Goal: Find specific page/section: Find specific page/section

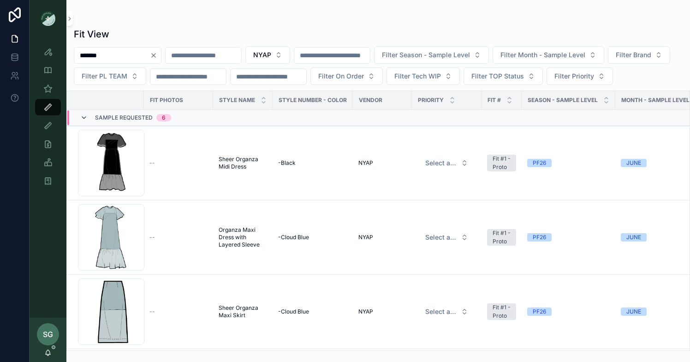
click at [86, 121] on icon "scrollable content" at bounding box center [83, 117] width 7 height 7
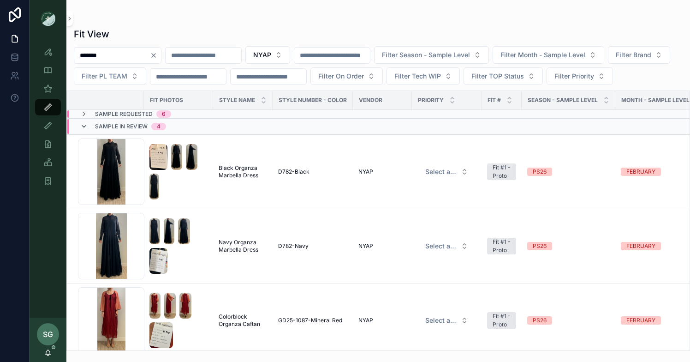
click at [84, 130] on icon "scrollable content" at bounding box center [83, 126] width 7 height 7
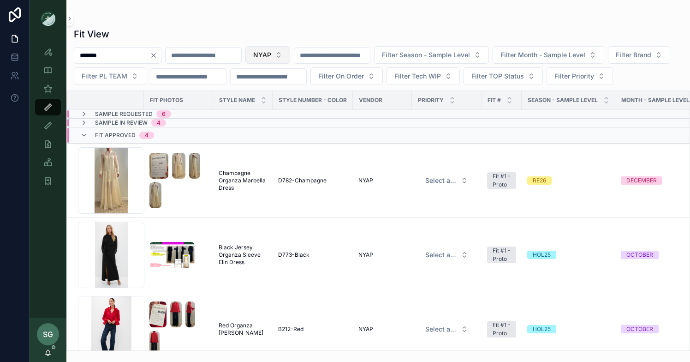
click at [290, 54] on button "NYAP" at bounding box center [268, 55] width 45 height 18
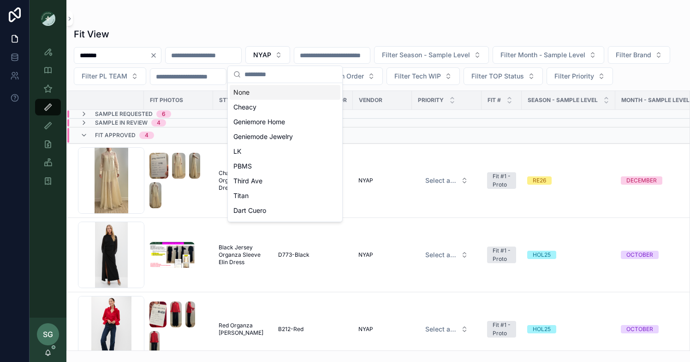
click at [260, 91] on div "None" at bounding box center [285, 92] width 111 height 15
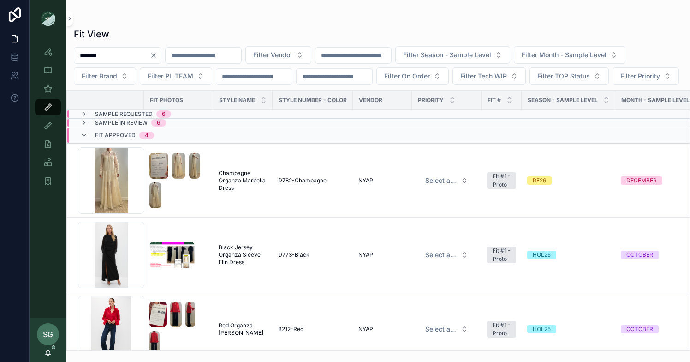
click at [156, 54] on icon "Clear" at bounding box center [154, 56] width 4 height 4
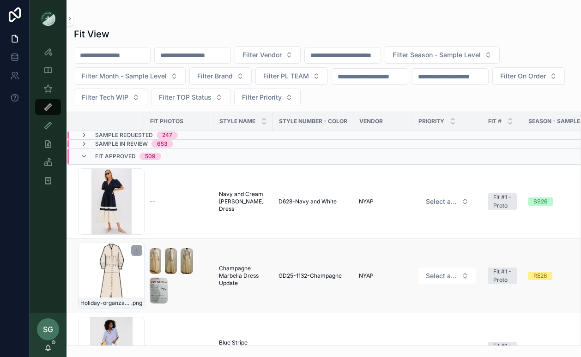
click at [120, 271] on div "Holiday-organza-drress_buttercream .png" at bounding box center [111, 276] width 66 height 66
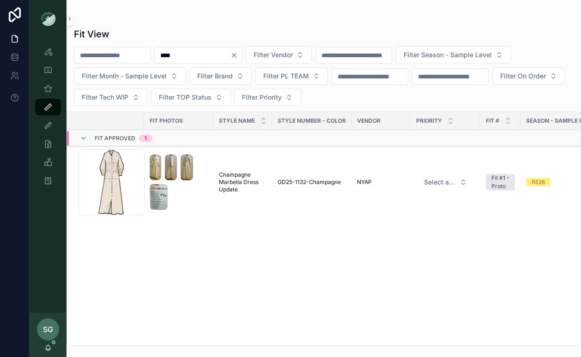
click at [238, 53] on icon "Clear" at bounding box center [233, 55] width 7 height 7
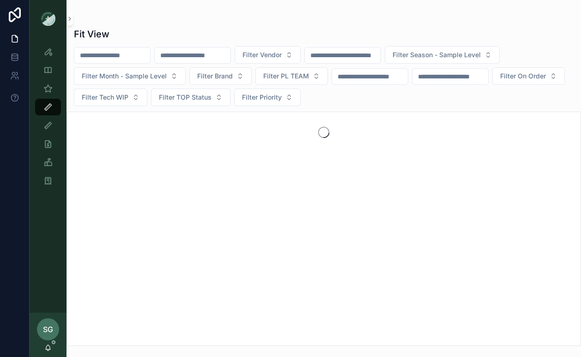
click at [300, 54] on button "Filter Vendor" at bounding box center [267, 55] width 66 height 18
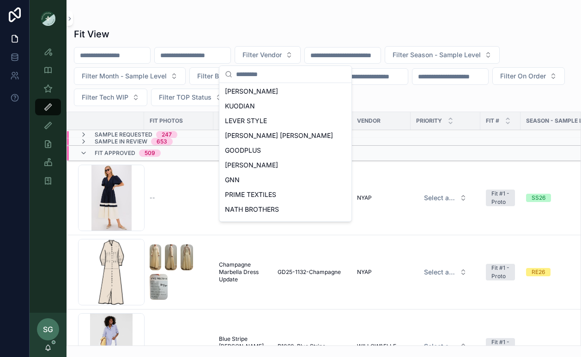
scroll to position [412, 0]
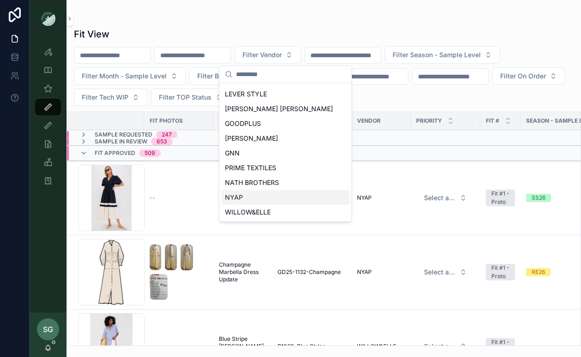
click at [238, 198] on span "NYAP" at bounding box center [234, 197] width 18 height 9
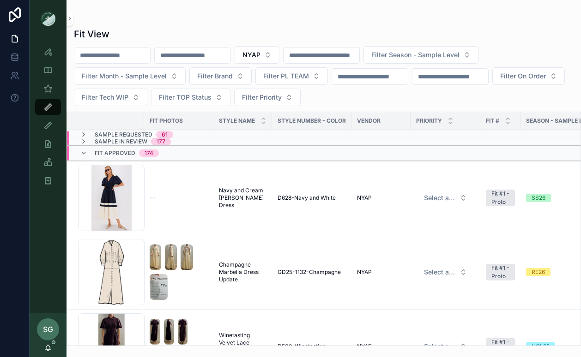
scroll to position [0, 11]
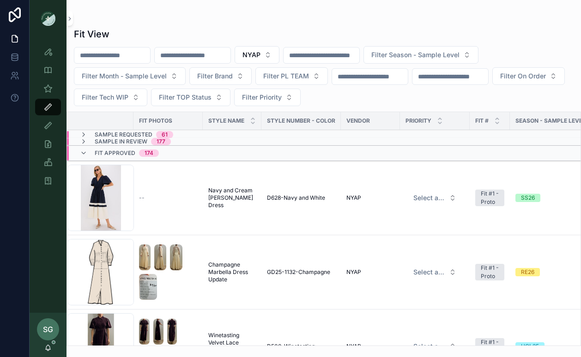
click at [107, 271] on div "Holiday-organza-drress_buttercream .png" at bounding box center [100, 272] width 66 height 66
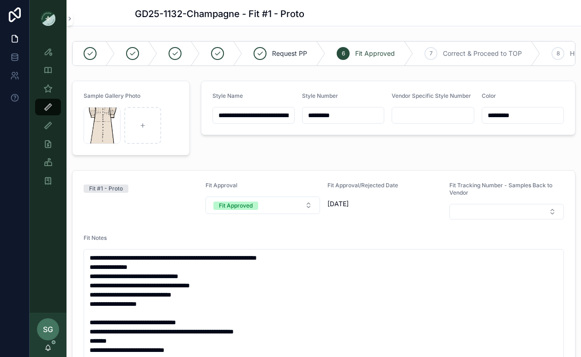
click at [0, 0] on icon "scrollable content" at bounding box center [0, 0] width 0 height 0
click at [121, 97] on icon "scrollable content" at bounding box center [122, 98] width 7 height 7
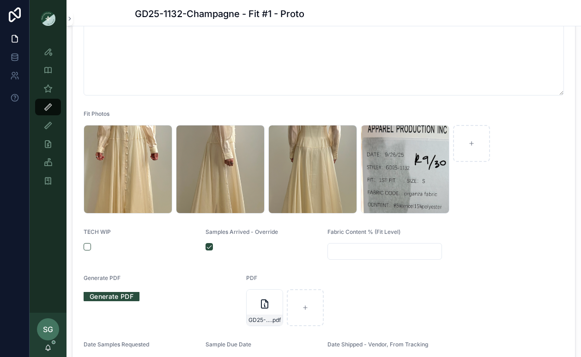
scroll to position [436, 0]
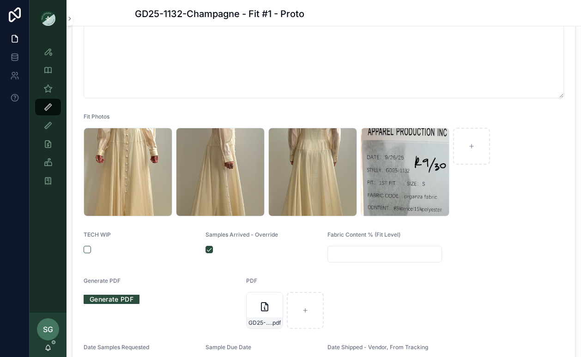
click at [143, 180] on div "Screenshot-2025-10-03-at-1.56.42-PM .png" at bounding box center [128, 172] width 89 height 89
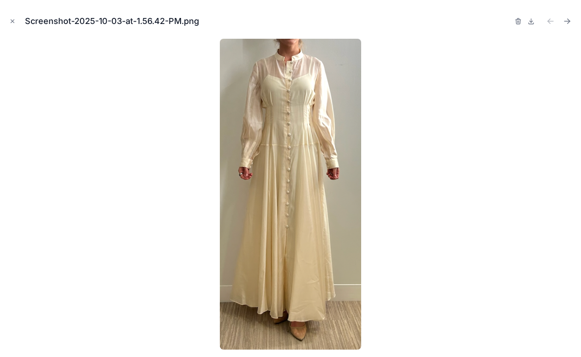
click at [9, 20] on icon "Close modal" at bounding box center [12, 21] width 6 height 6
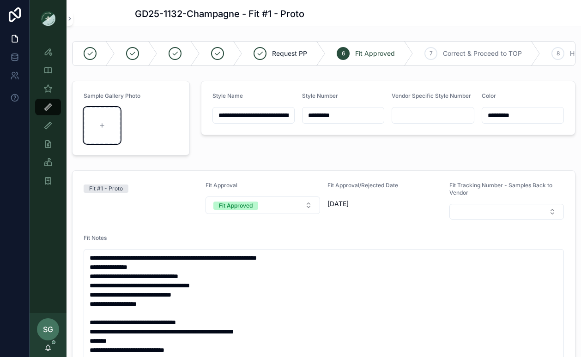
click at [102, 122] on icon "scrollable content" at bounding box center [102, 125] width 6 height 6
type input "**********"
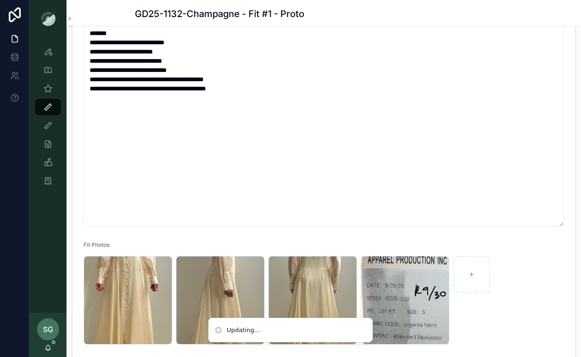
scroll to position [110, 0]
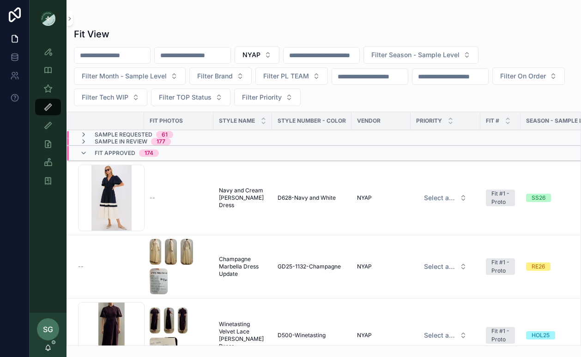
click at [122, 263] on td "--" at bounding box center [105, 266] width 77 height 63
click at [103, 269] on div "--" at bounding box center [108, 266] width 60 height 7
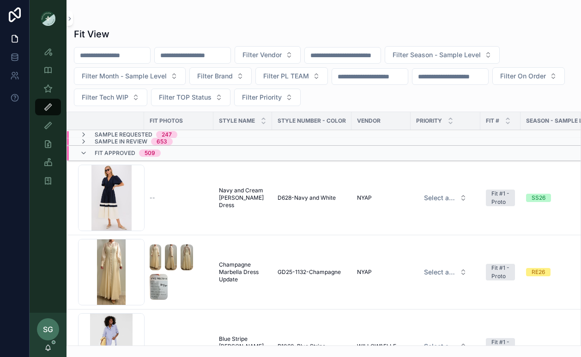
click at [300, 58] on button "Filter Vendor" at bounding box center [267, 55] width 66 height 18
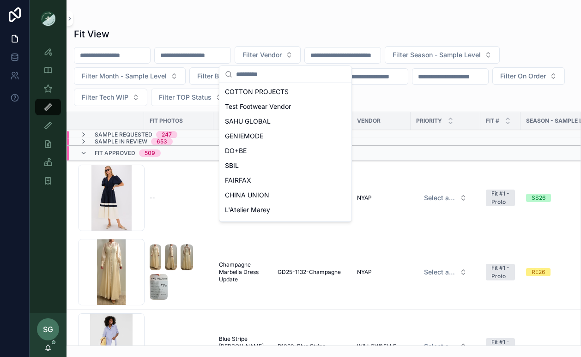
scroll to position [149, 0]
click at [244, 154] on span "DO+BE" at bounding box center [236, 150] width 22 height 9
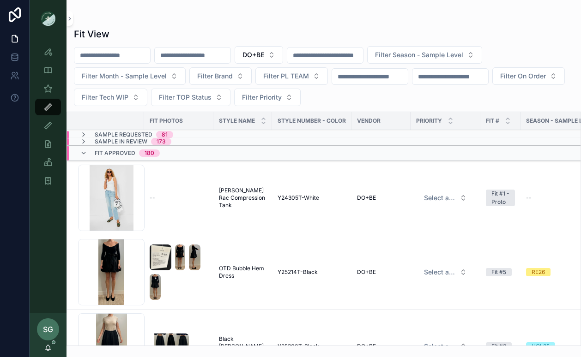
click at [424, 54] on span "Filter Season - Sample Level" at bounding box center [419, 54] width 88 height 9
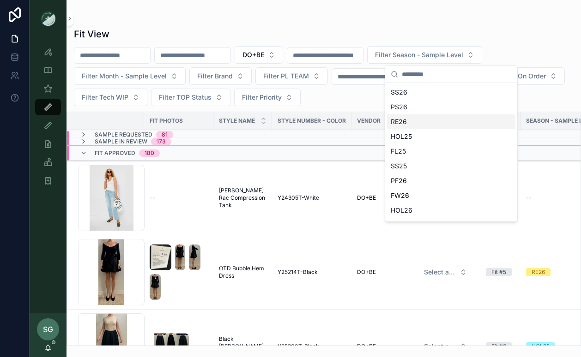
click at [407, 121] on div "RE26" at bounding box center [451, 121] width 128 height 15
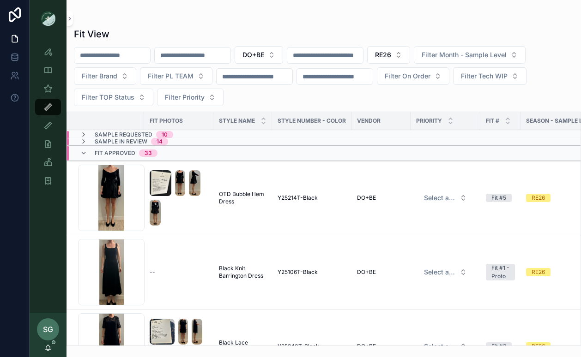
click at [85, 156] on icon "scrollable content" at bounding box center [83, 153] width 7 height 7
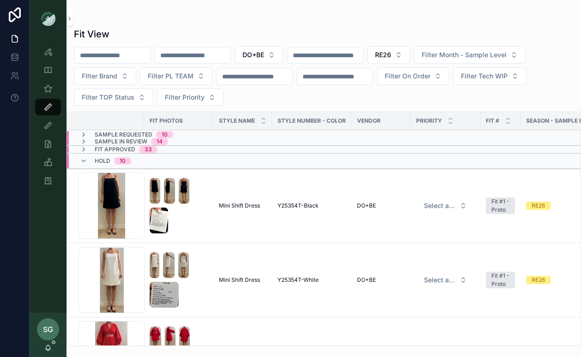
click at [83, 151] on icon "scrollable content" at bounding box center [83, 149] width 7 height 7
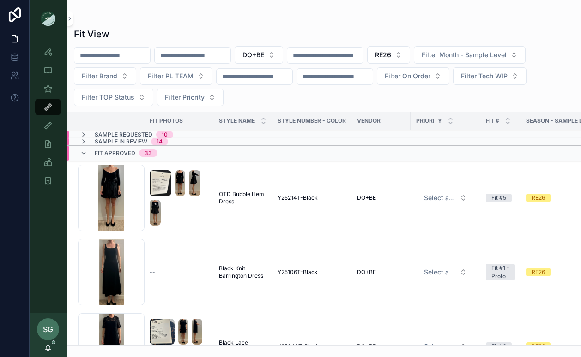
click at [84, 155] on icon "scrollable content" at bounding box center [83, 153] width 7 height 7
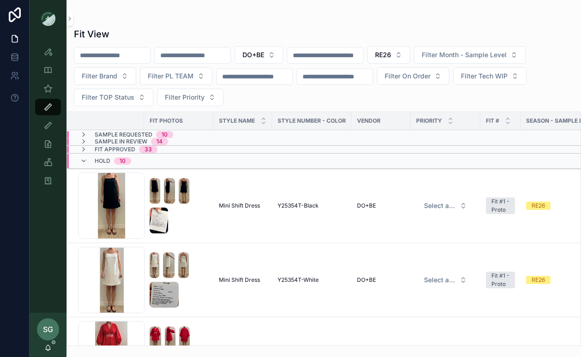
click at [84, 140] on icon "scrollable content" at bounding box center [83, 141] width 7 height 7
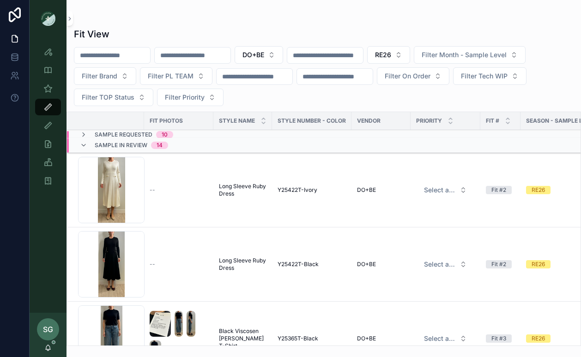
click at [85, 146] on icon "scrollable content" at bounding box center [83, 145] width 7 height 7
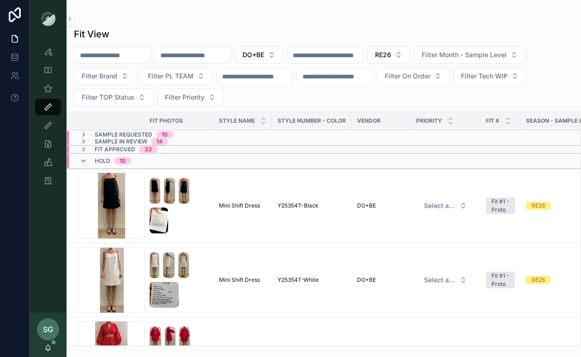
click at [85, 135] on icon "scrollable content" at bounding box center [83, 134] width 7 height 7
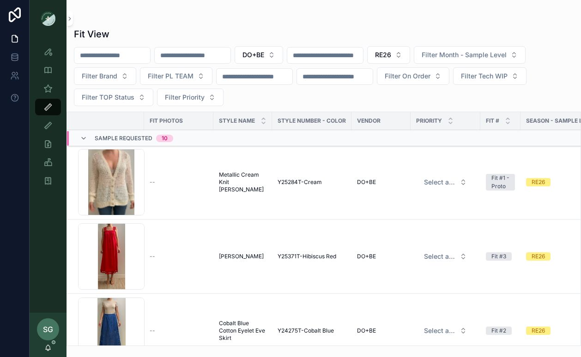
click at [449, 80] on button "Filter On Order" at bounding box center [413, 76] width 72 height 18
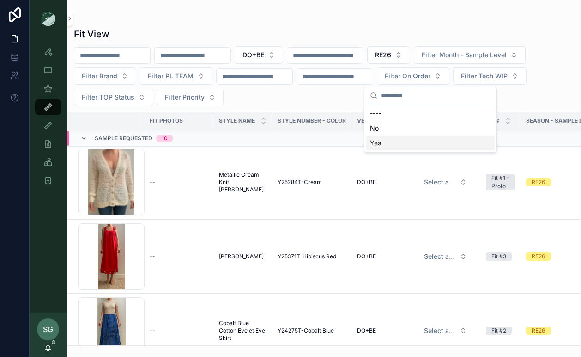
click at [384, 142] on div "Yes" at bounding box center [430, 143] width 128 height 15
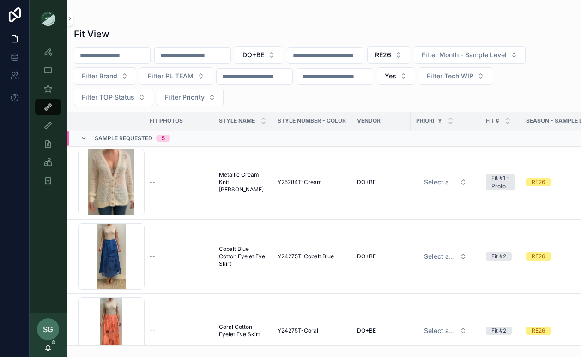
click at [200, 77] on button "Filter PL TEAM" at bounding box center [176, 76] width 72 height 18
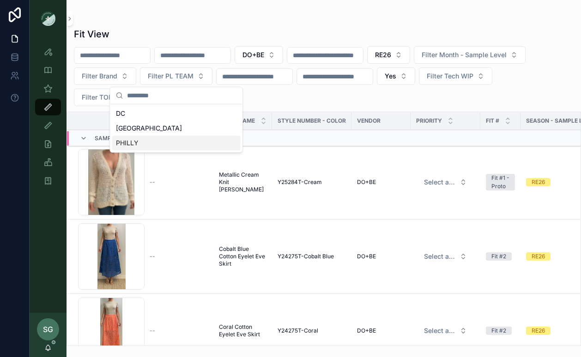
click at [156, 141] on div "PHILLY" at bounding box center [176, 143] width 128 height 15
